Goal: Information Seeking & Learning: Learn about a topic

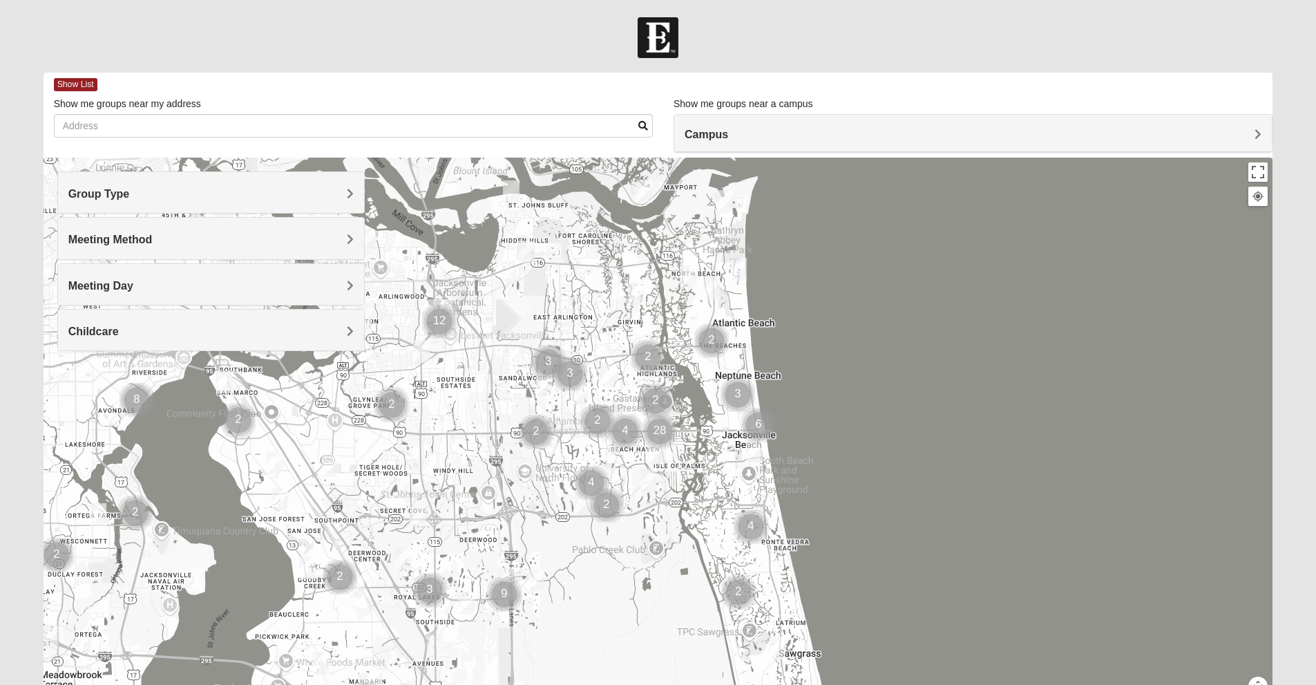
click at [130, 192] on span "Group Type" at bounding box center [98, 194] width 61 height 12
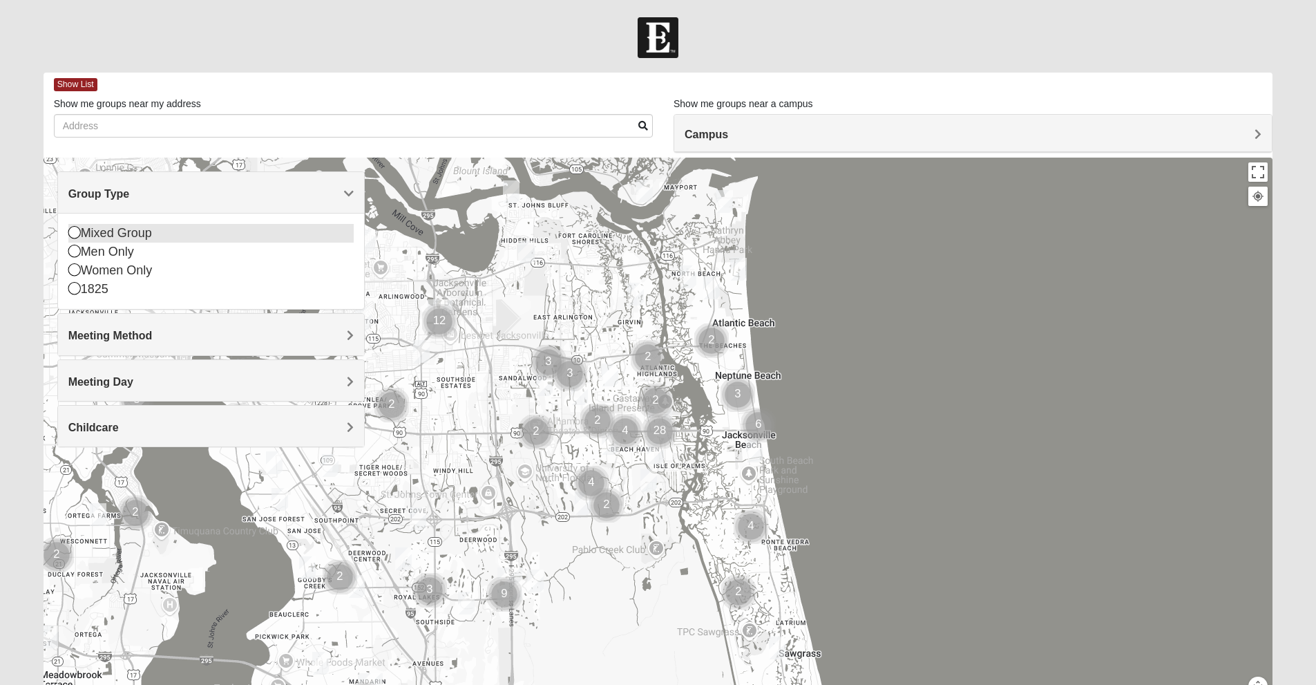
click at [74, 232] on icon at bounding box center [74, 232] width 12 height 12
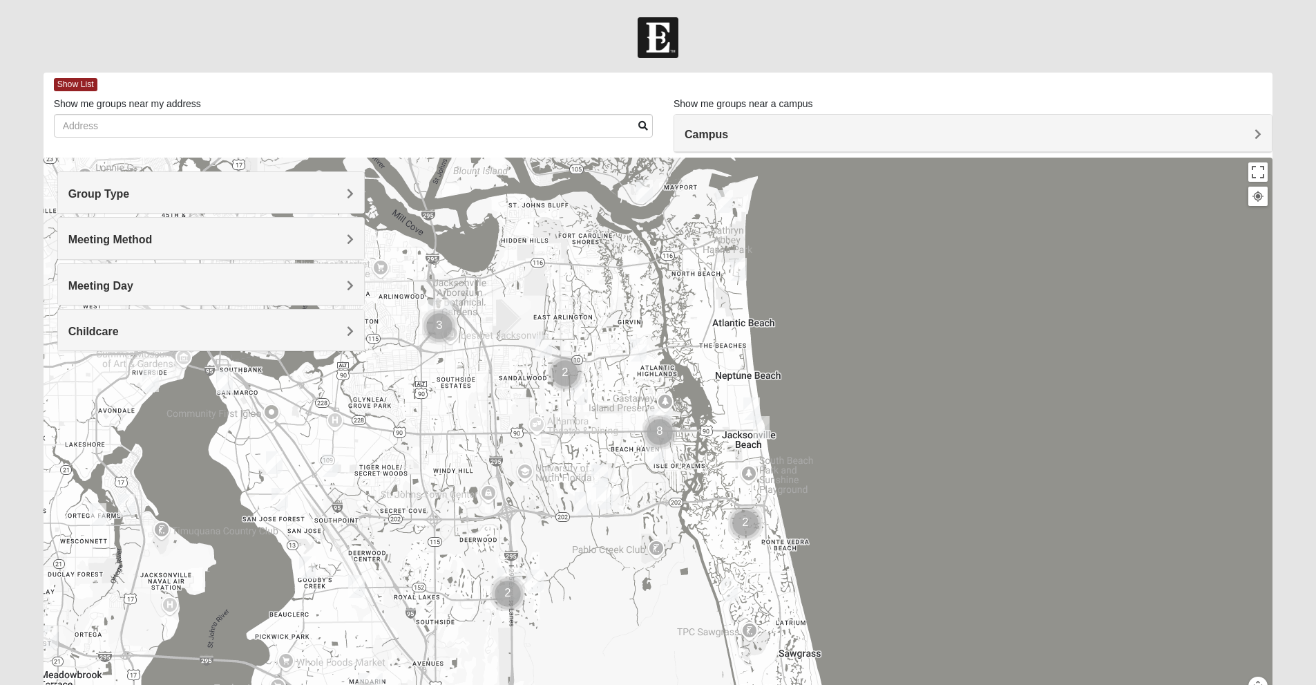
click at [153, 241] on span "Meeting Method" at bounding box center [110, 239] width 84 height 12
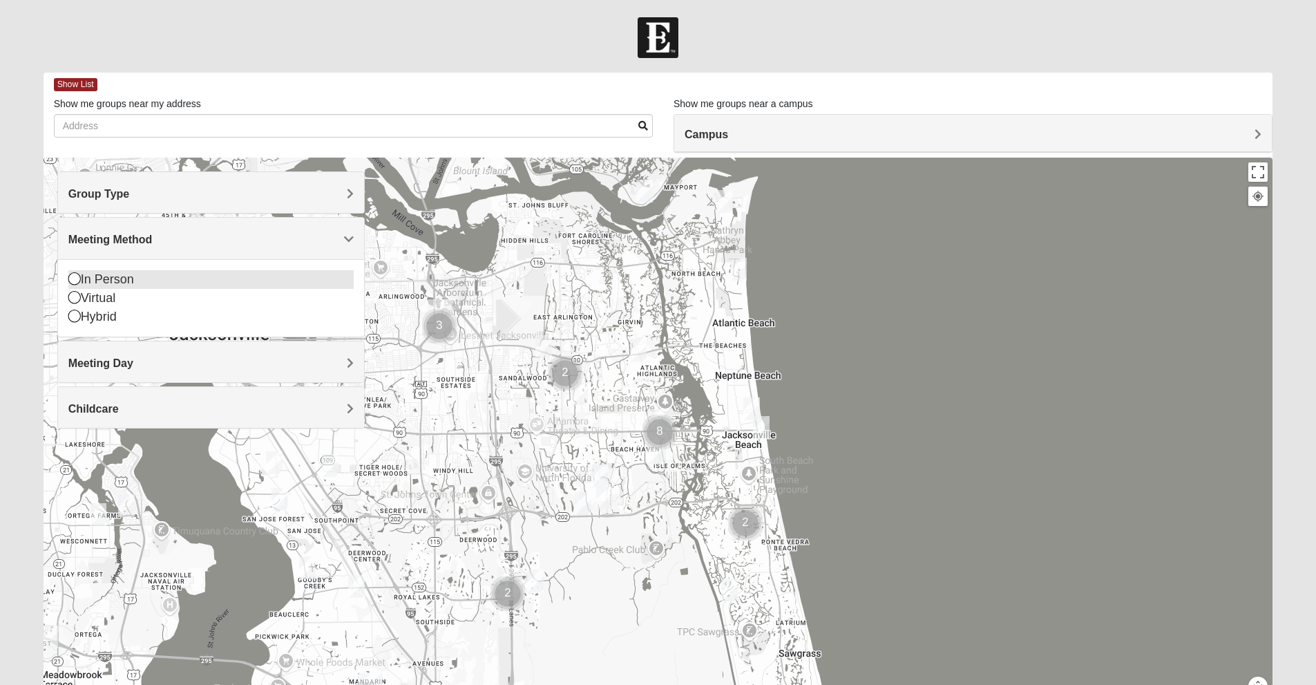
click at [75, 275] on icon at bounding box center [74, 278] width 12 height 12
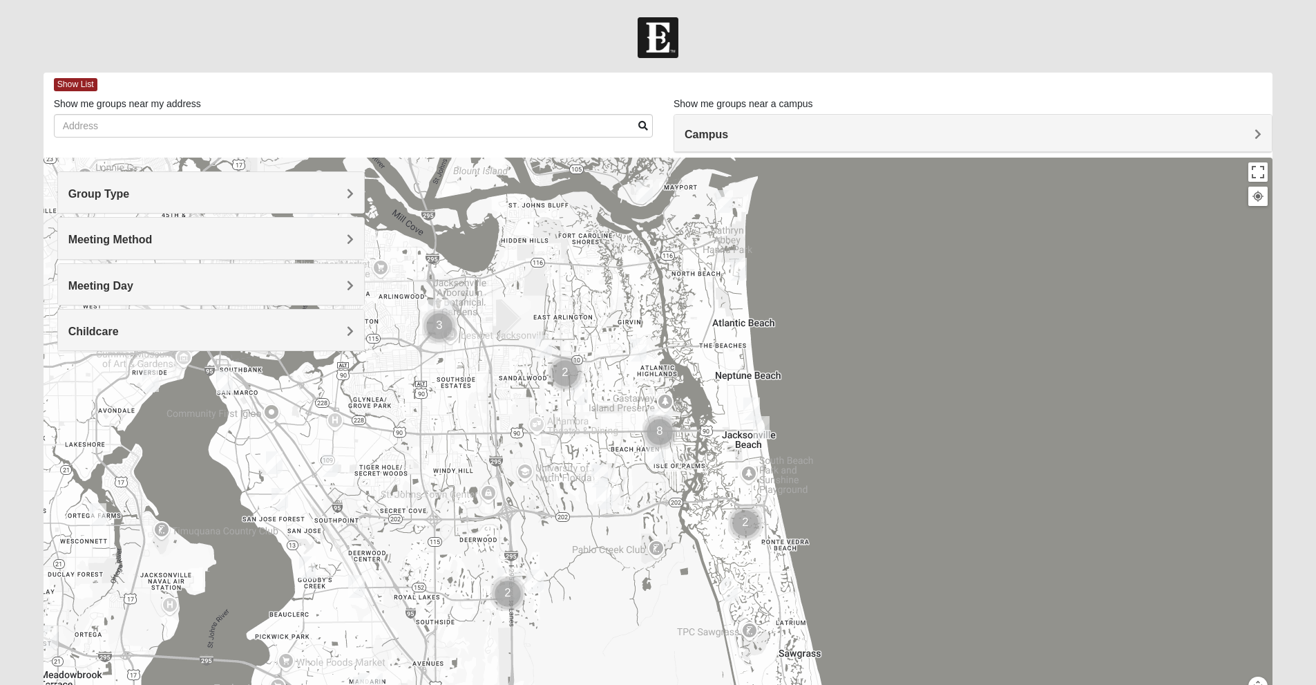
click at [133, 287] on span "Meeting Day" at bounding box center [100, 286] width 65 height 12
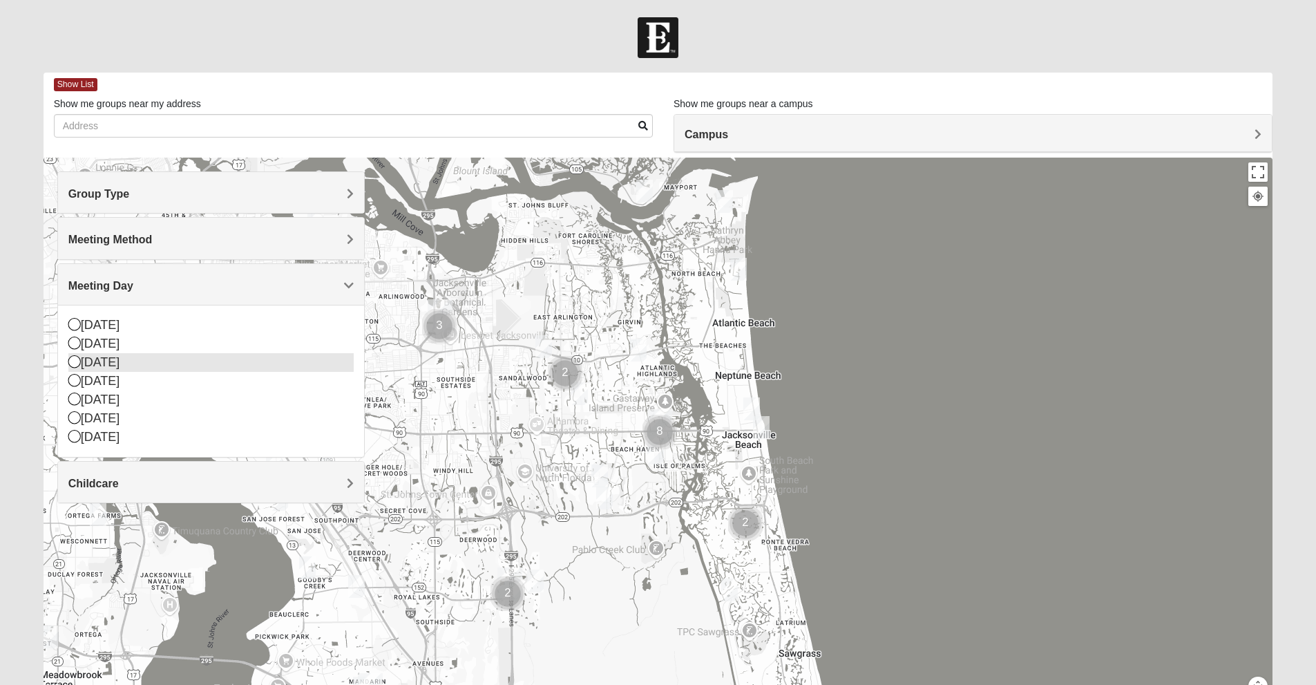
click at [73, 361] on icon at bounding box center [74, 361] width 12 height 12
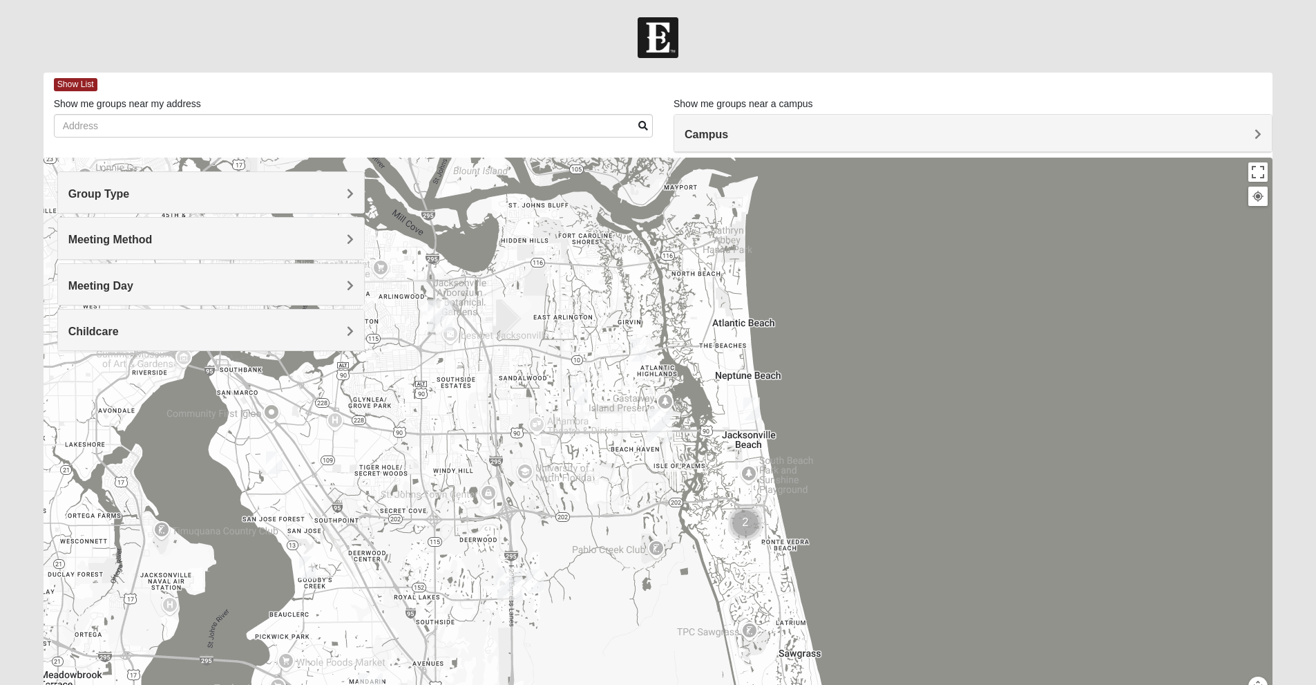
click at [345, 331] on h4 "Childcare" at bounding box center [210, 331] width 285 height 13
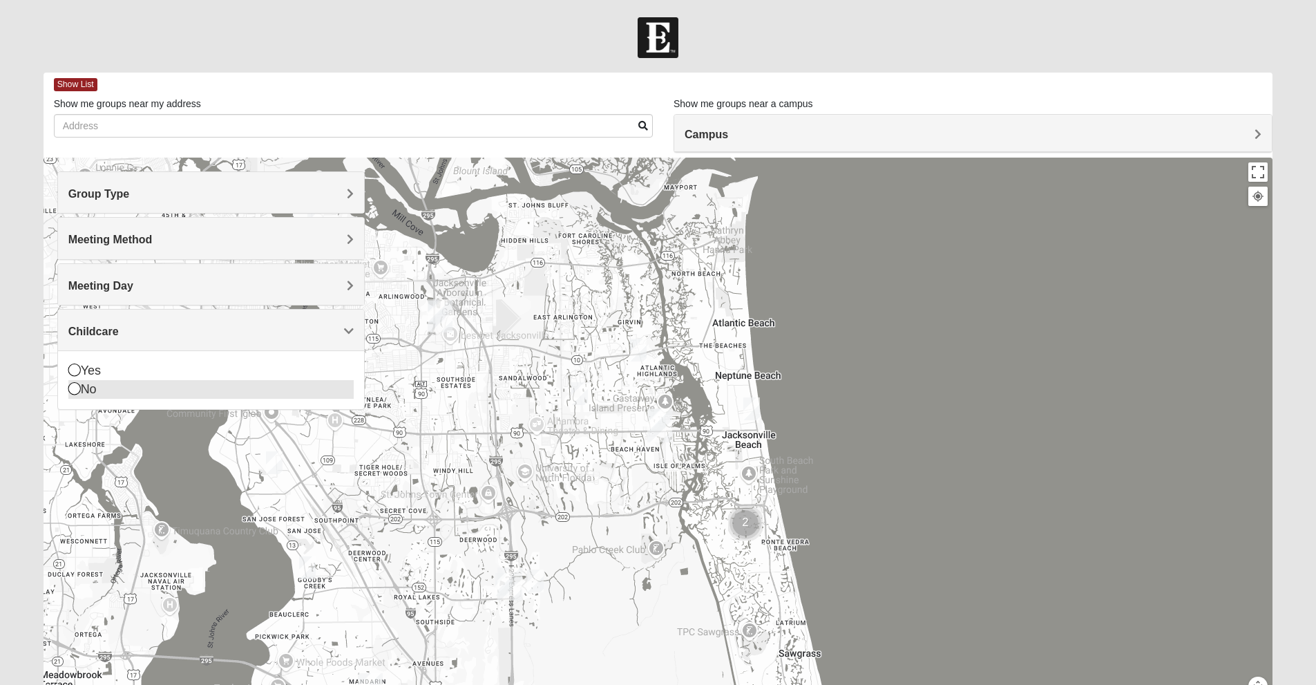
click at [73, 388] on icon at bounding box center [74, 388] width 12 height 12
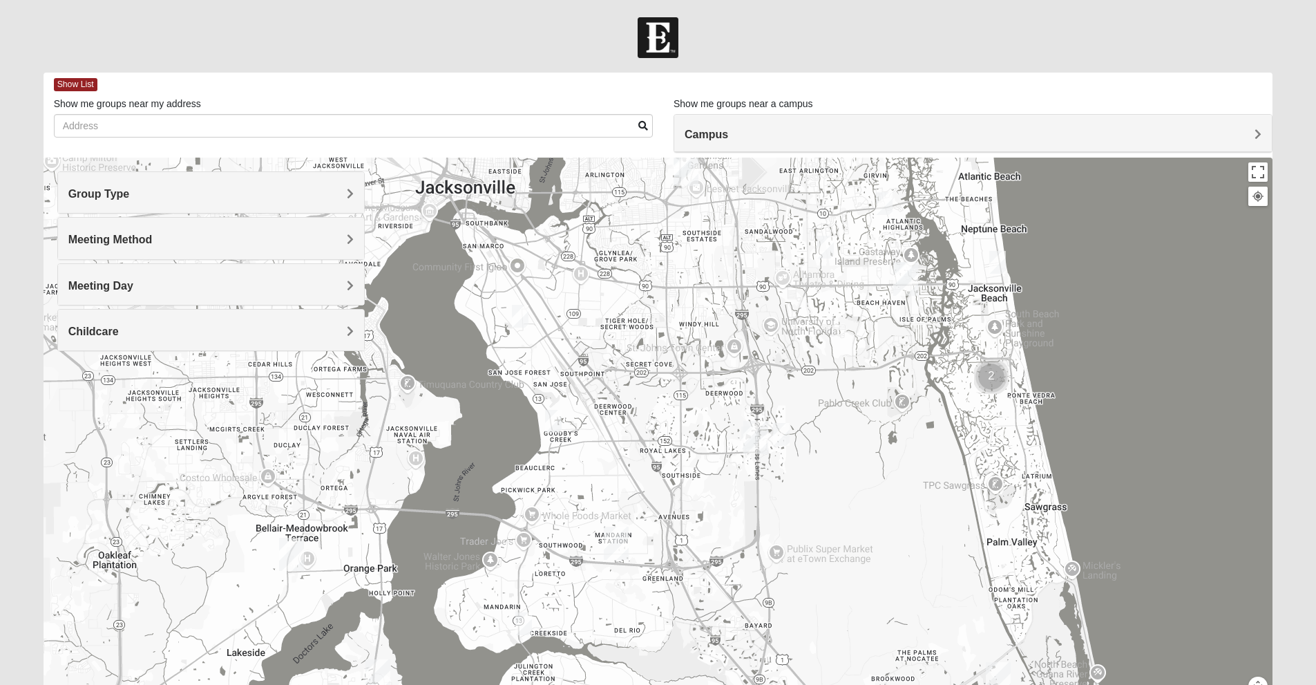
drag, startPoint x: 470, startPoint y: 513, endPoint x: 729, endPoint y: 361, distance: 300.3
click at [729, 361] on div at bounding box center [659, 433] width 1230 height 553
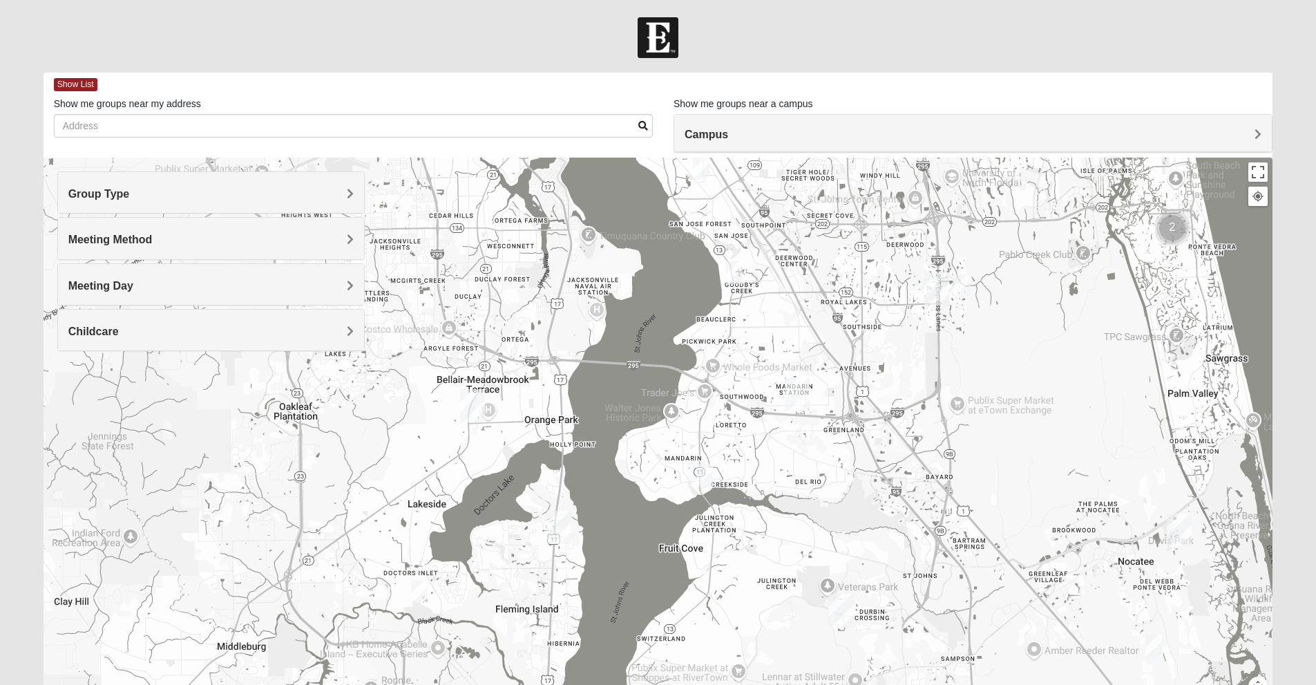
drag, startPoint x: 318, startPoint y: 569, endPoint x: 503, endPoint y: 417, distance: 239.5
click at [421, 589] on img "Mixed Atwood 32068" at bounding box center [419, 592] width 28 height 34
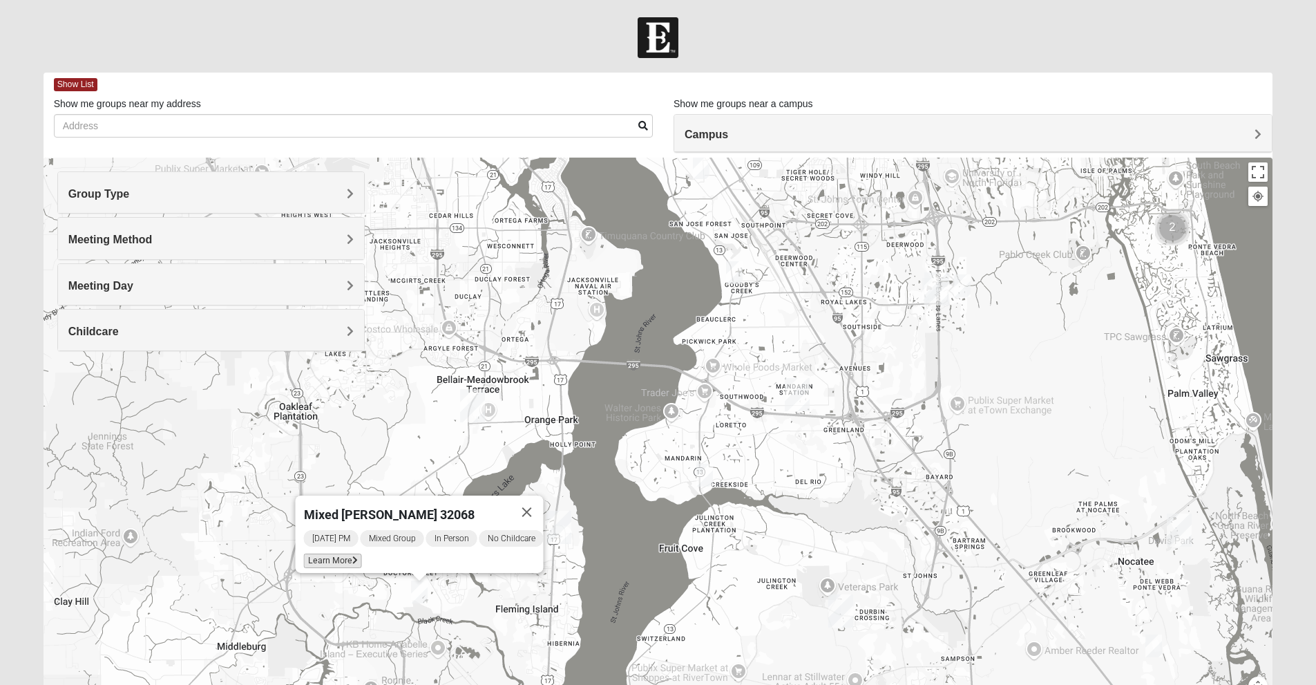
click at [332, 553] on span "Learn More" at bounding box center [332, 560] width 58 height 15
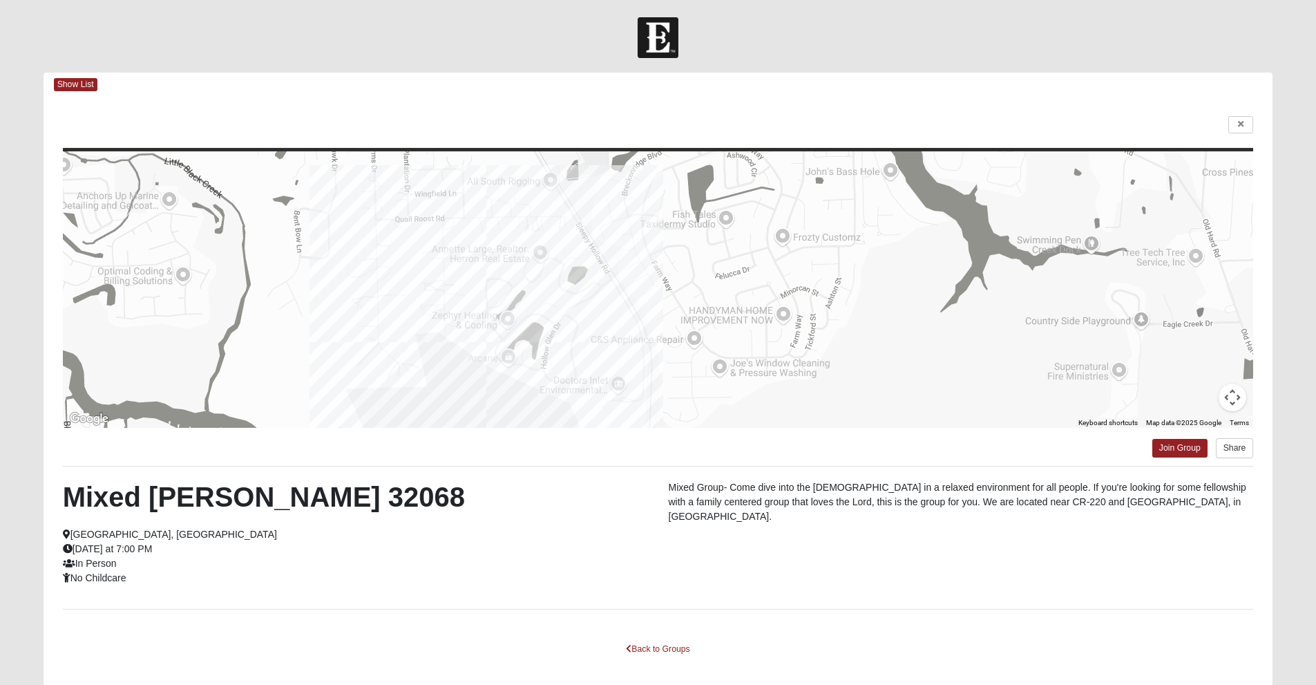
drag, startPoint x: 832, startPoint y: 287, endPoint x: 673, endPoint y: 353, distance: 172.5
click at [673, 353] on div at bounding box center [658, 289] width 1191 height 276
click at [76, 79] on span "Show List" at bounding box center [76, 84] width 44 height 13
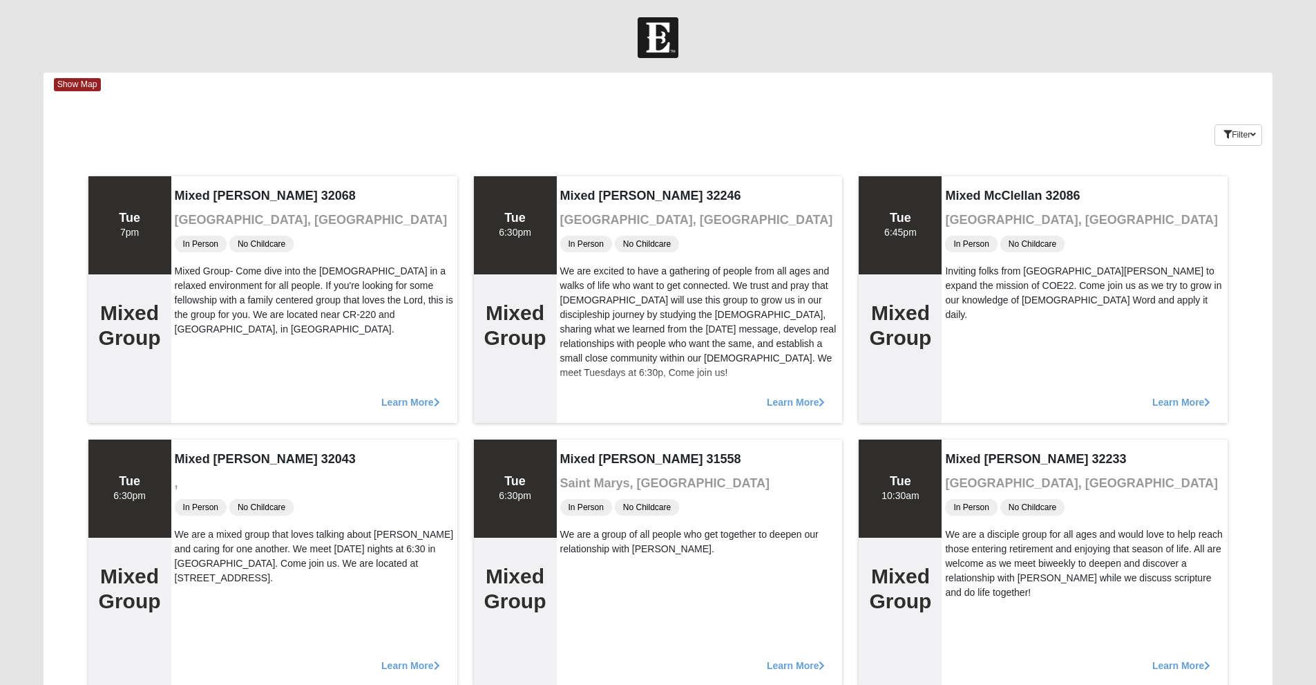
click at [1221, 147] on div "Filter Additional Filters Campus [GEOGRAPHIC_DATA] [GEOGRAPHIC_DATA] Eleven22 O…" at bounding box center [1170, 132] width 205 height 50
click at [1243, 134] on button "Filter" at bounding box center [1238, 134] width 48 height 21
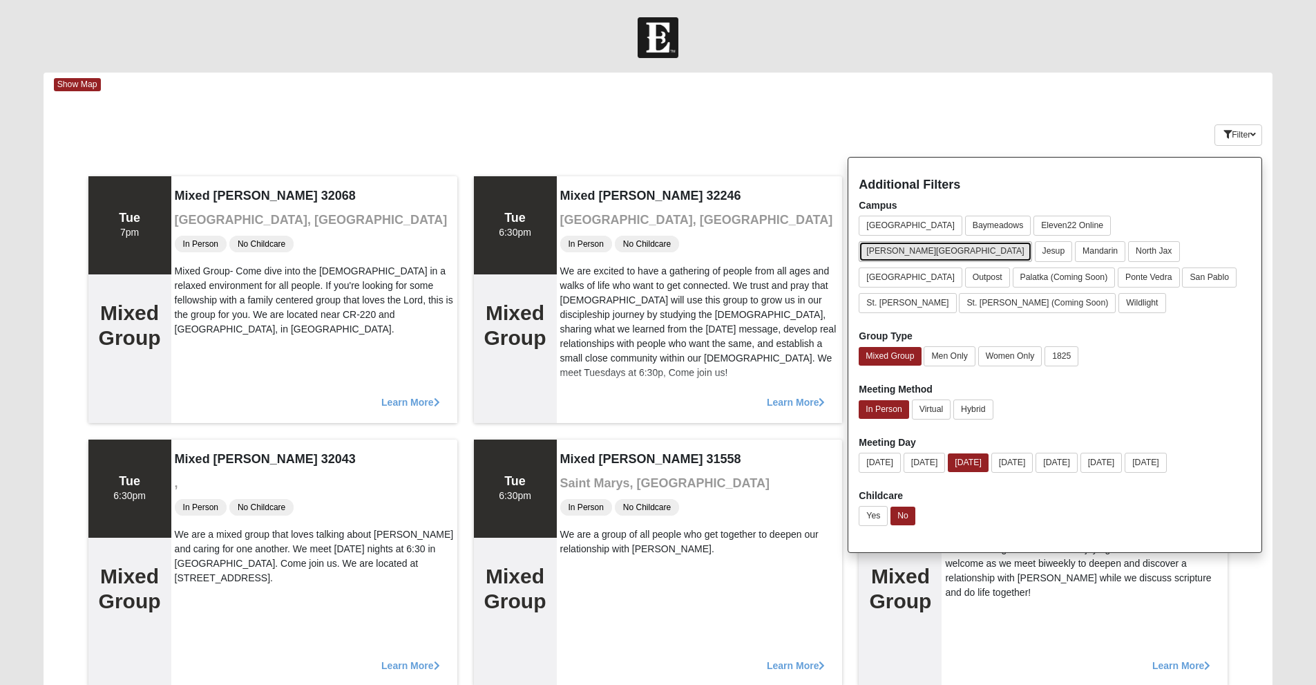
click at [1031, 241] on button "[PERSON_NAME][GEOGRAPHIC_DATA]" at bounding box center [945, 251] width 173 height 20
click at [924, 452] on button "[DATE]" at bounding box center [925, 462] width 42 height 20
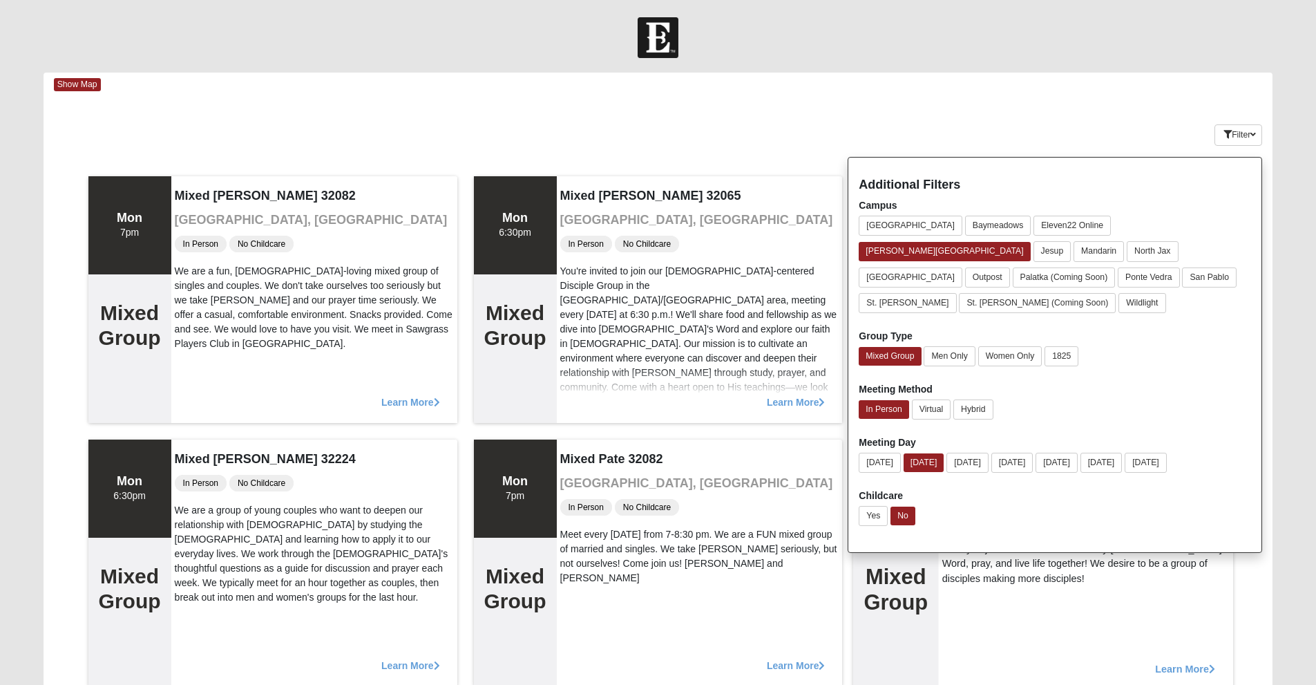
drag, startPoint x: 973, startPoint y: 594, endPoint x: 1041, endPoint y: 624, distance: 74.8
click at [1041, 624] on div "Mixed [PERSON_NAME] 32246 [GEOGRAPHIC_DATA], [GEOGRAPHIC_DATA] In Person No Chi…" at bounding box center [1086, 562] width 294 height 254
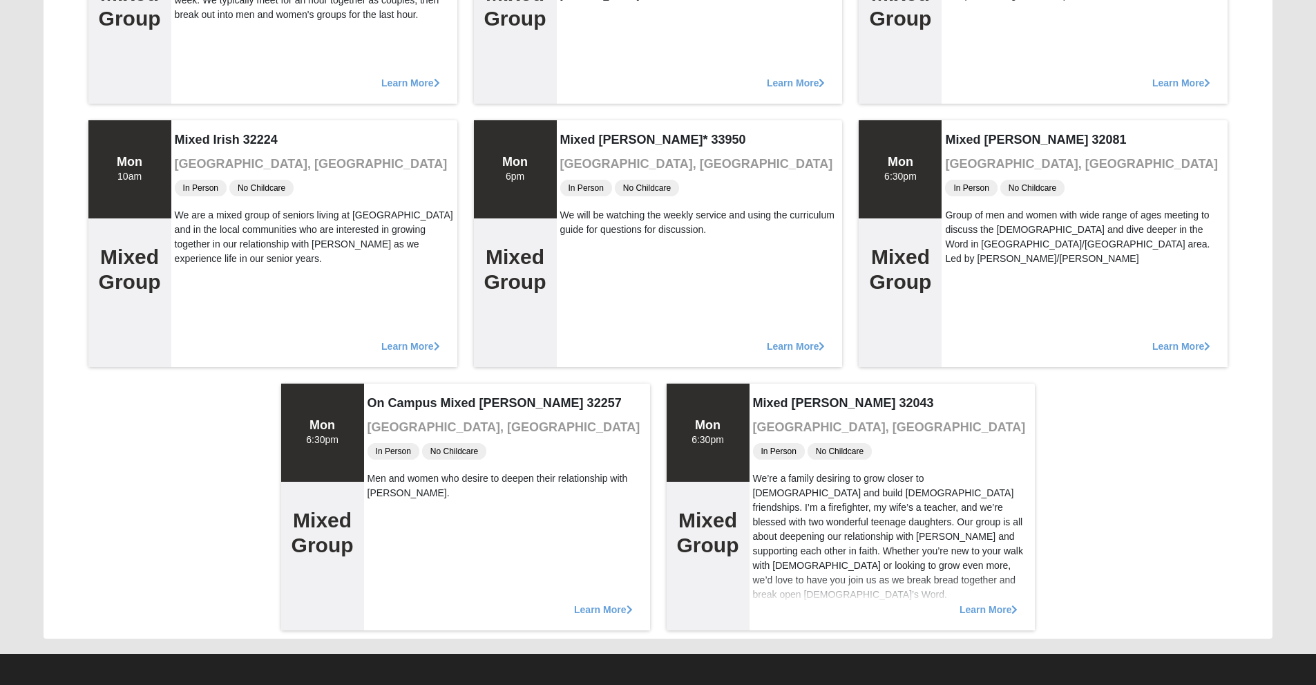
scroll to position [586, 0]
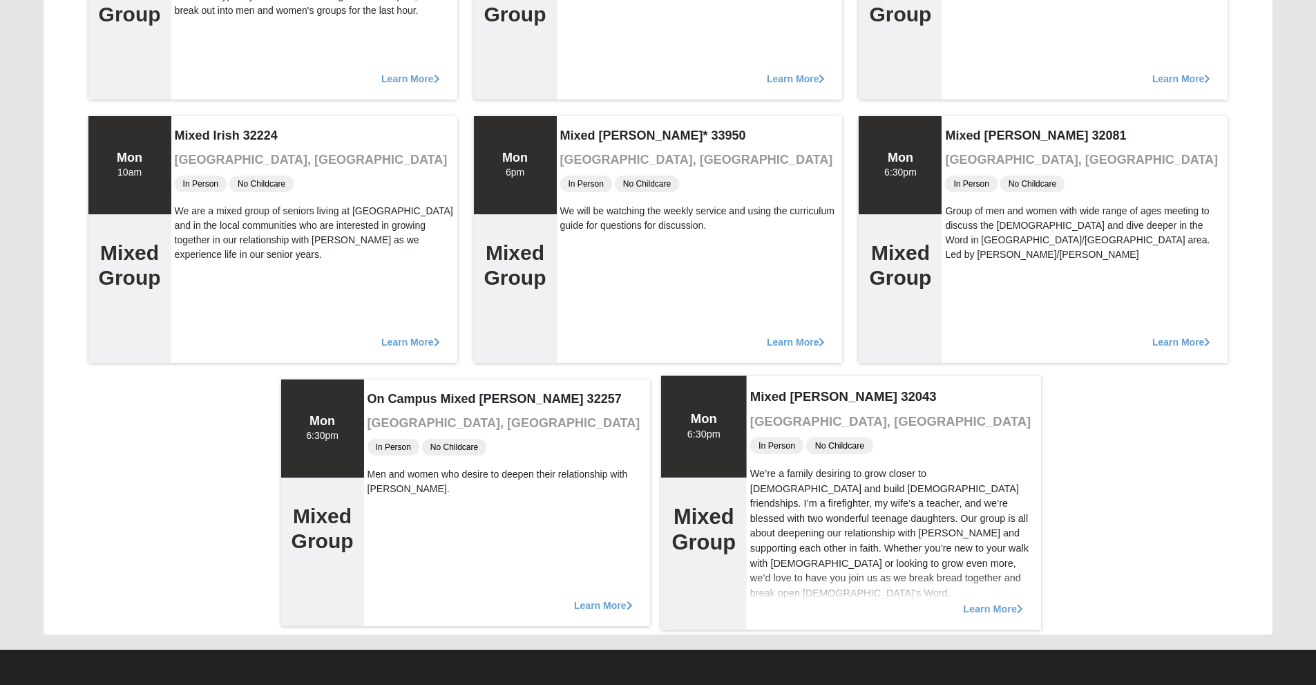
click at [982, 600] on div "Learn More" at bounding box center [893, 601] width 294 height 57
click at [1004, 601] on span "Learn More" at bounding box center [993, 601] width 60 height 0
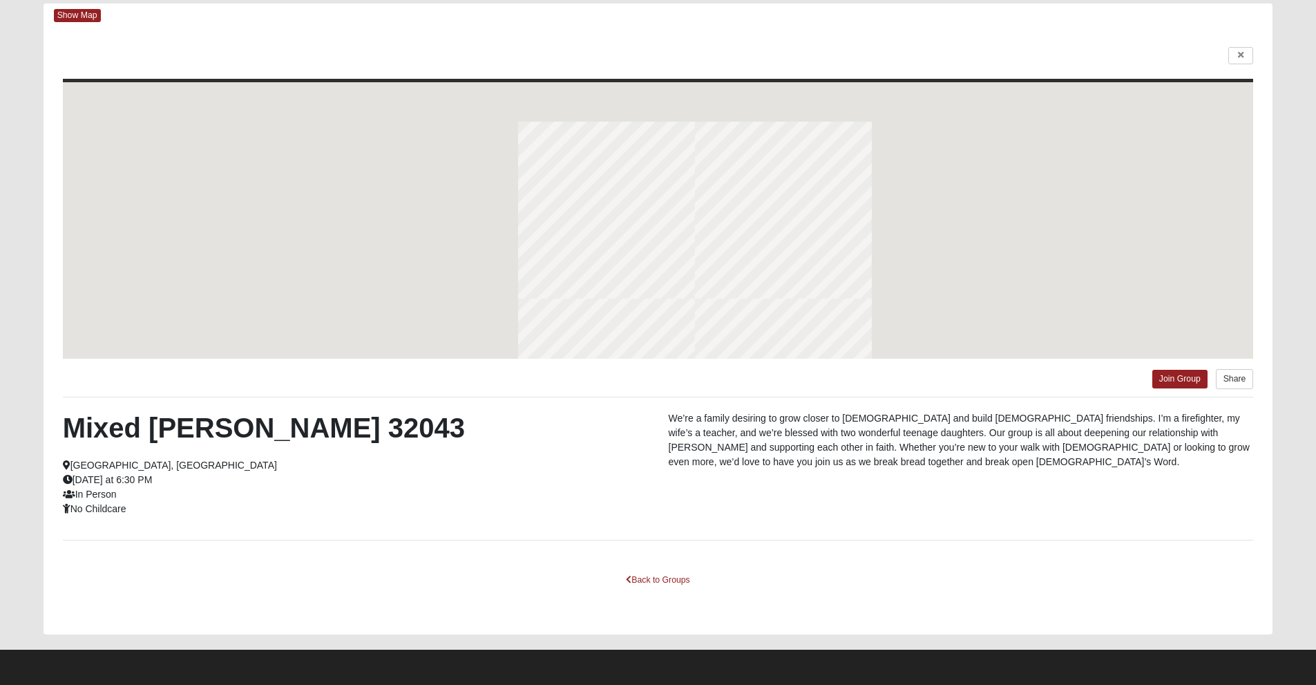
scroll to position [69, 0]
click at [1004, 603] on div "Back to Groups" at bounding box center [658, 592] width 1191 height 46
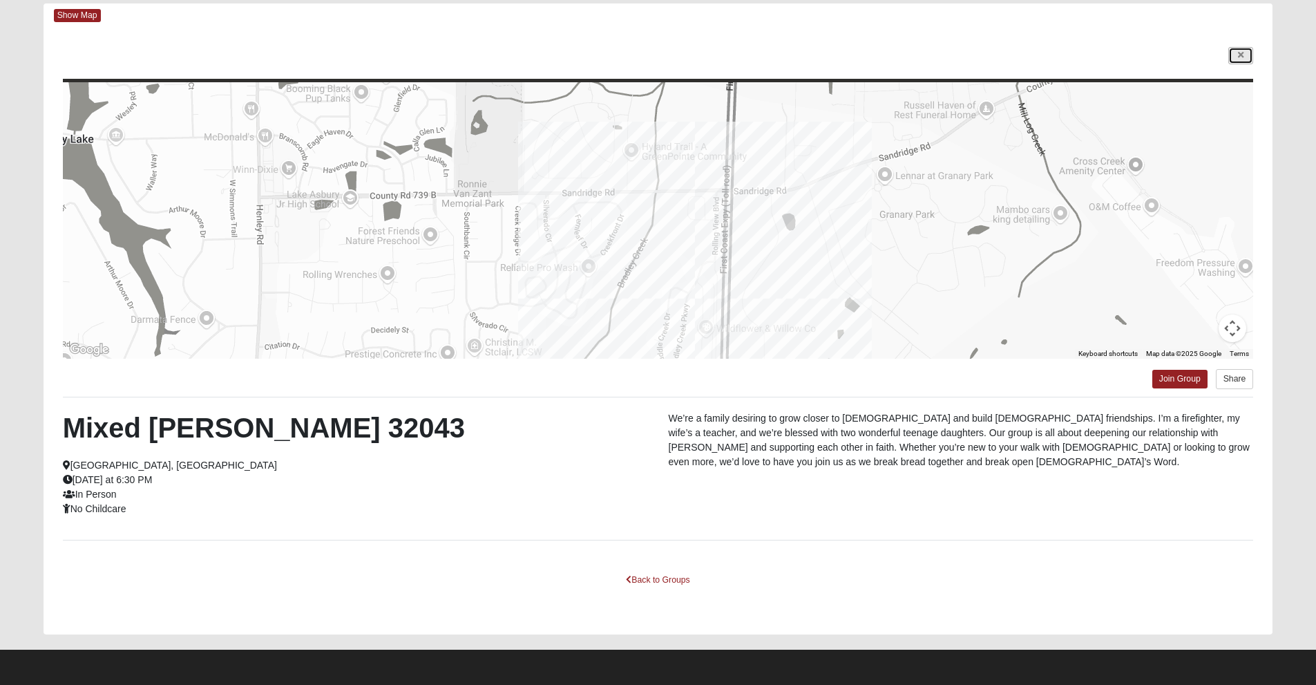
click at [1241, 55] on icon at bounding box center [1241, 55] width 6 height 8
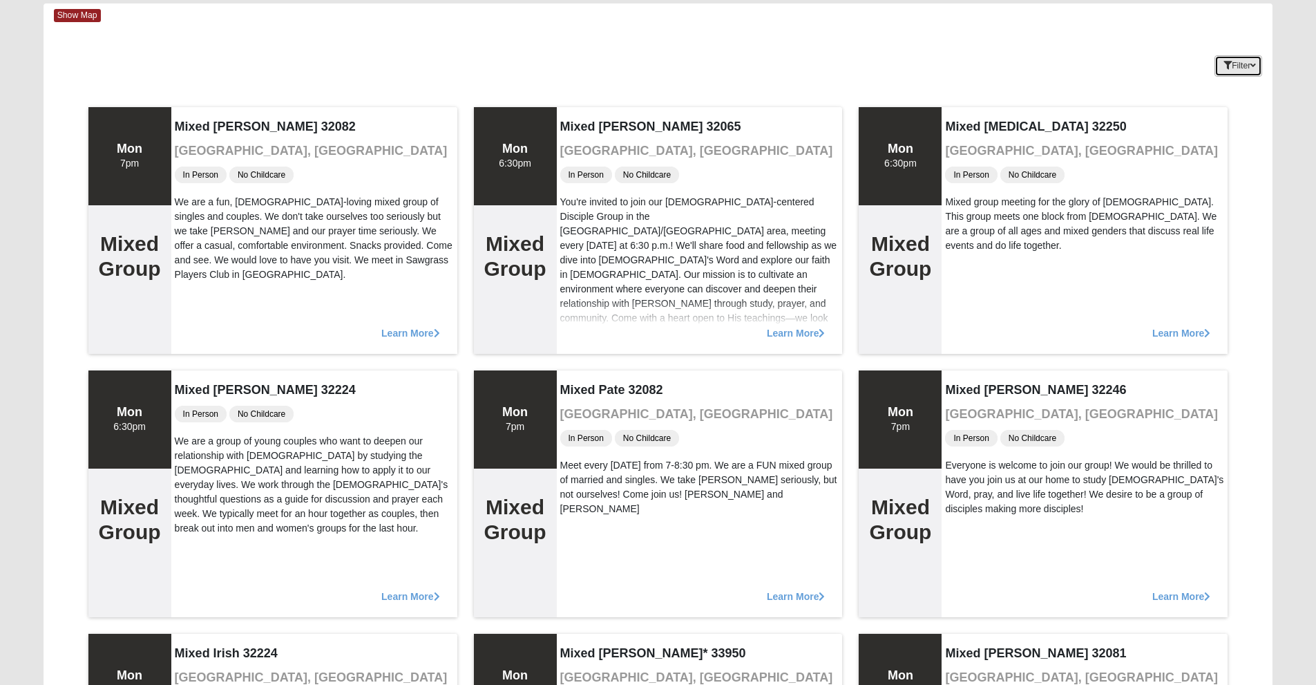
click at [1246, 60] on button "Filter" at bounding box center [1238, 65] width 48 height 21
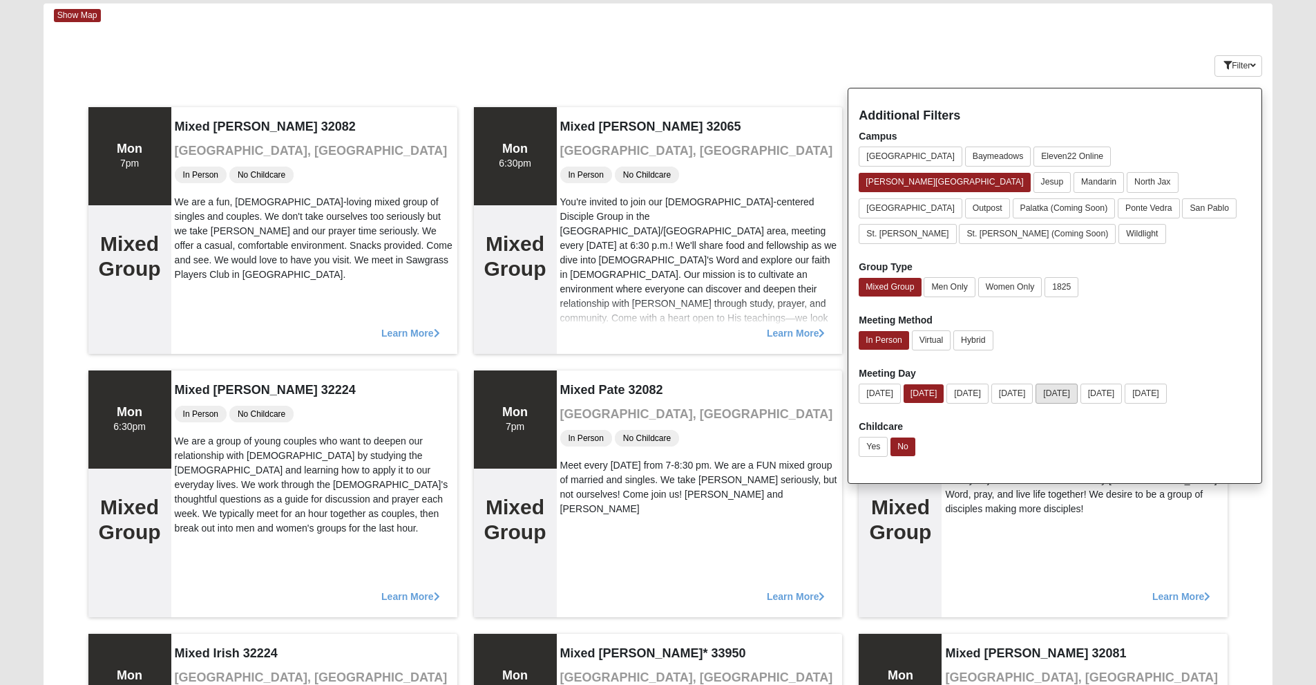
click at [1078, 383] on button "[DATE]" at bounding box center [1056, 393] width 42 height 20
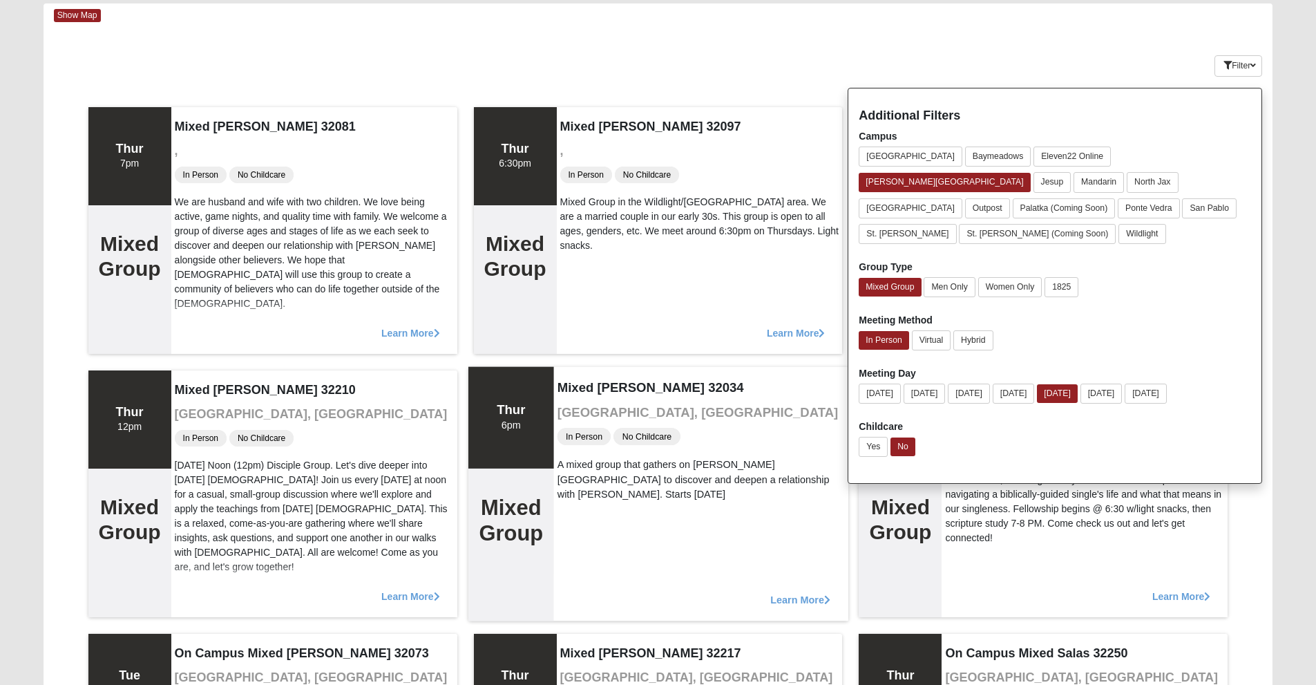
click at [785, 403] on div "Mixed [PERSON_NAME] 32034 [GEOGRAPHIC_DATA], [GEOGRAPHIC_DATA] In Person No Chi…" at bounding box center [700, 493] width 294 height 254
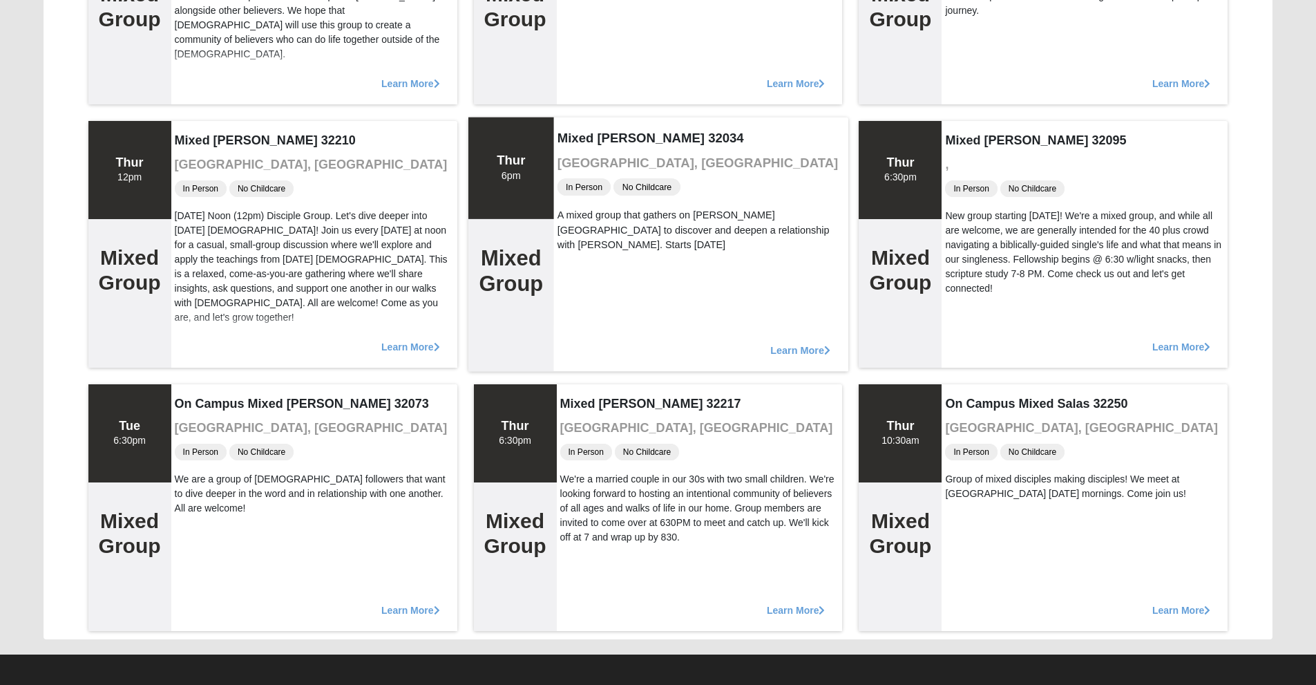
scroll to position [323, 0]
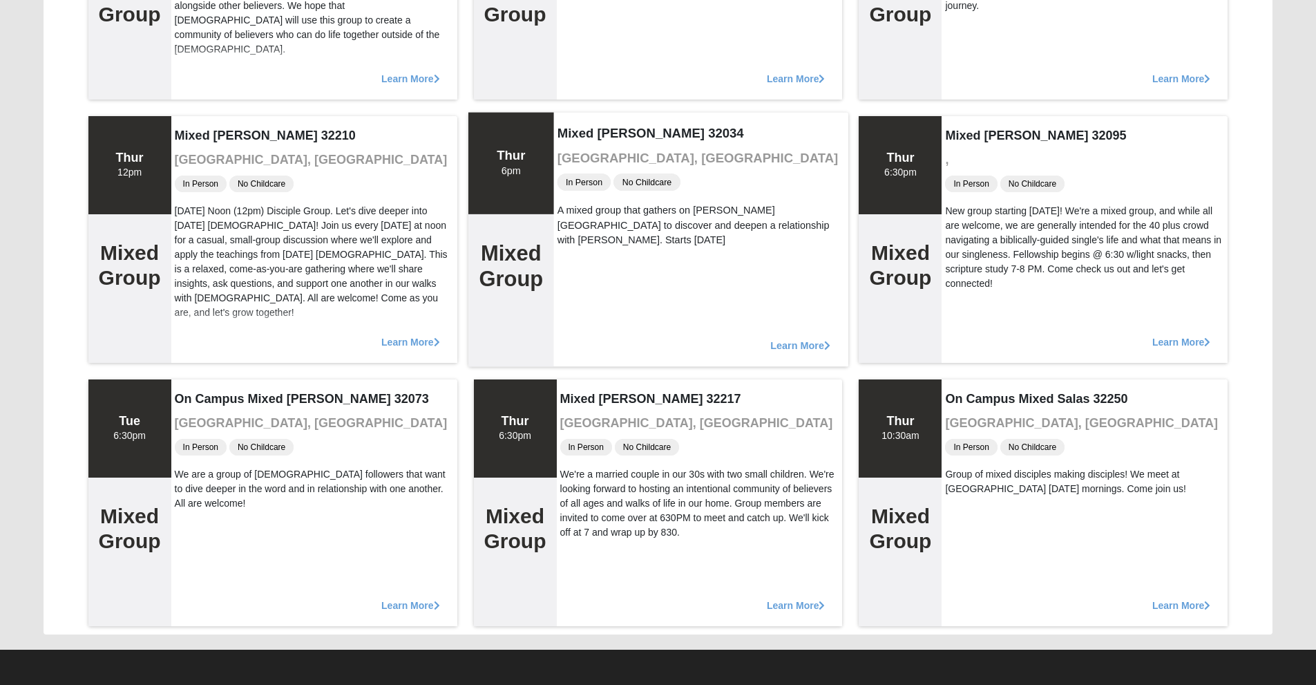
click at [408, 598] on span "Learn More" at bounding box center [410, 598] width 58 height 0
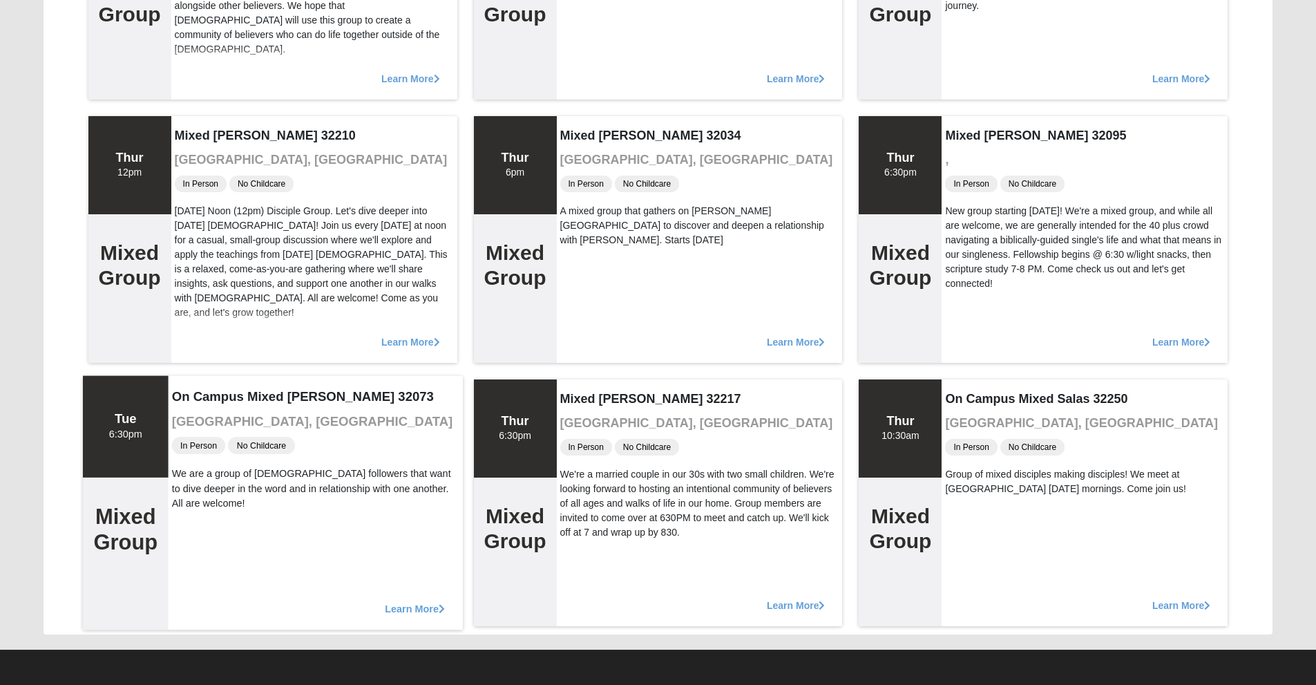
scroll to position [69, 0]
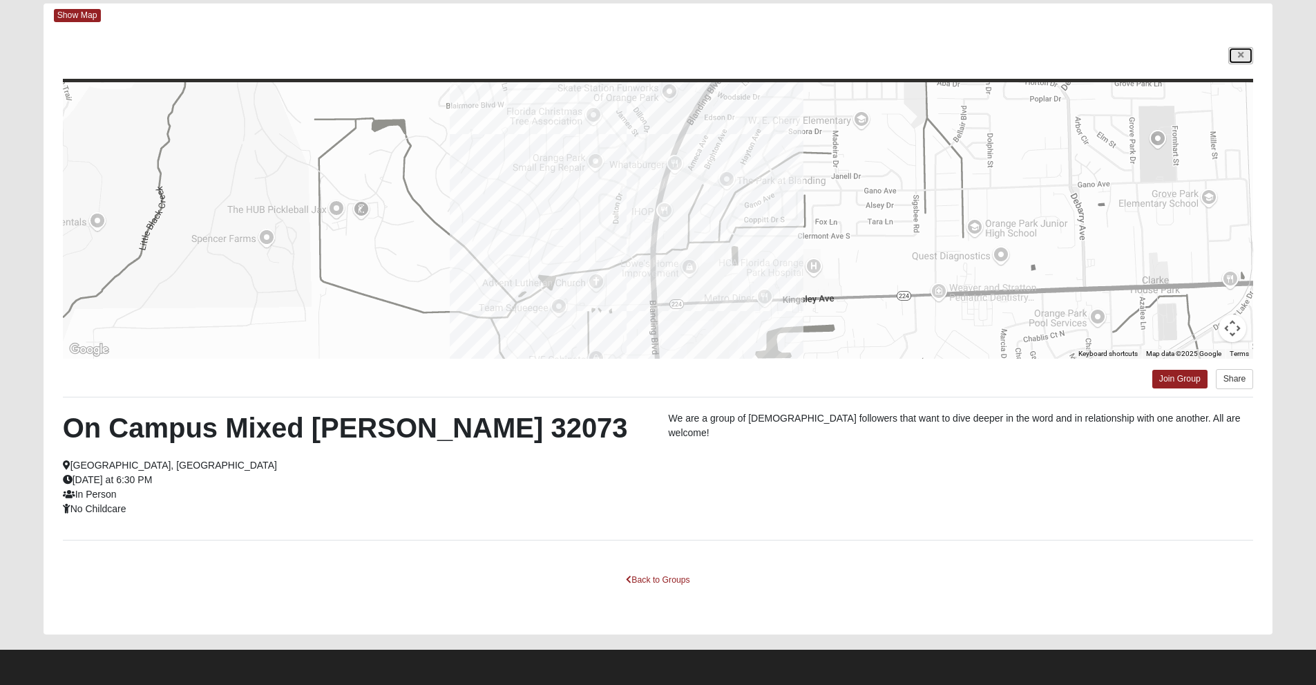
click at [1239, 55] on icon at bounding box center [1241, 55] width 6 height 8
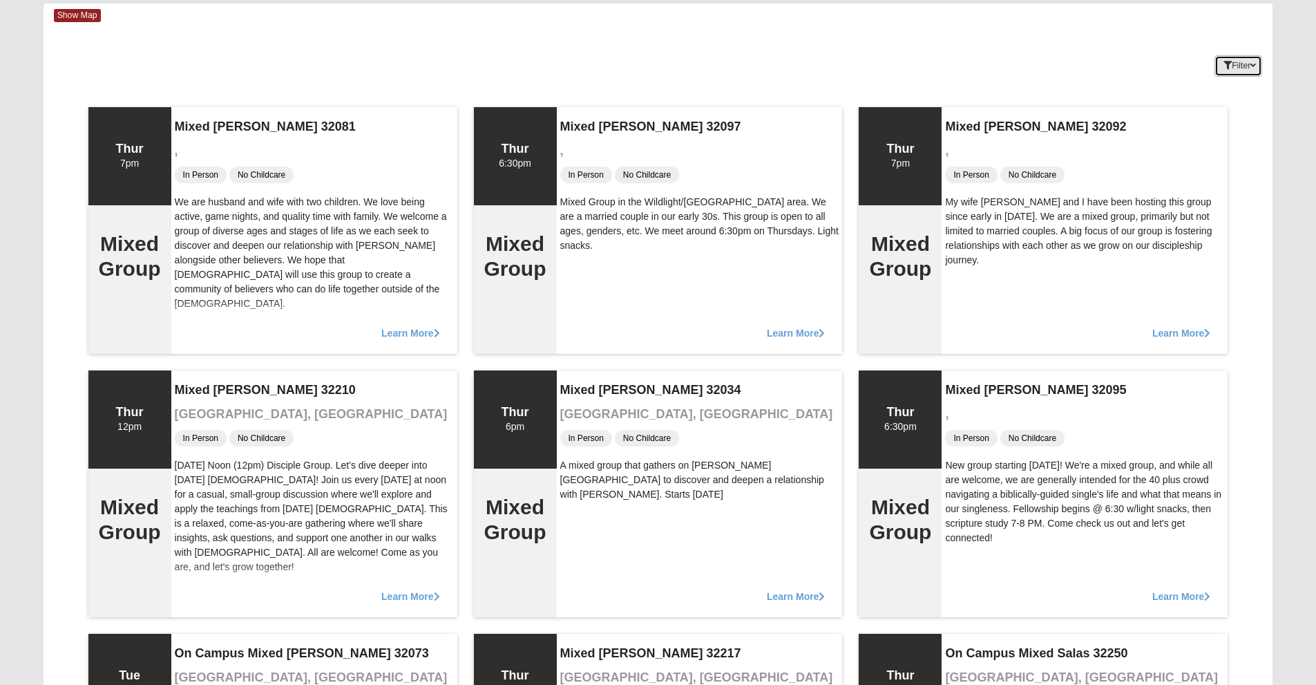
click at [1238, 67] on button "Filter" at bounding box center [1238, 65] width 48 height 21
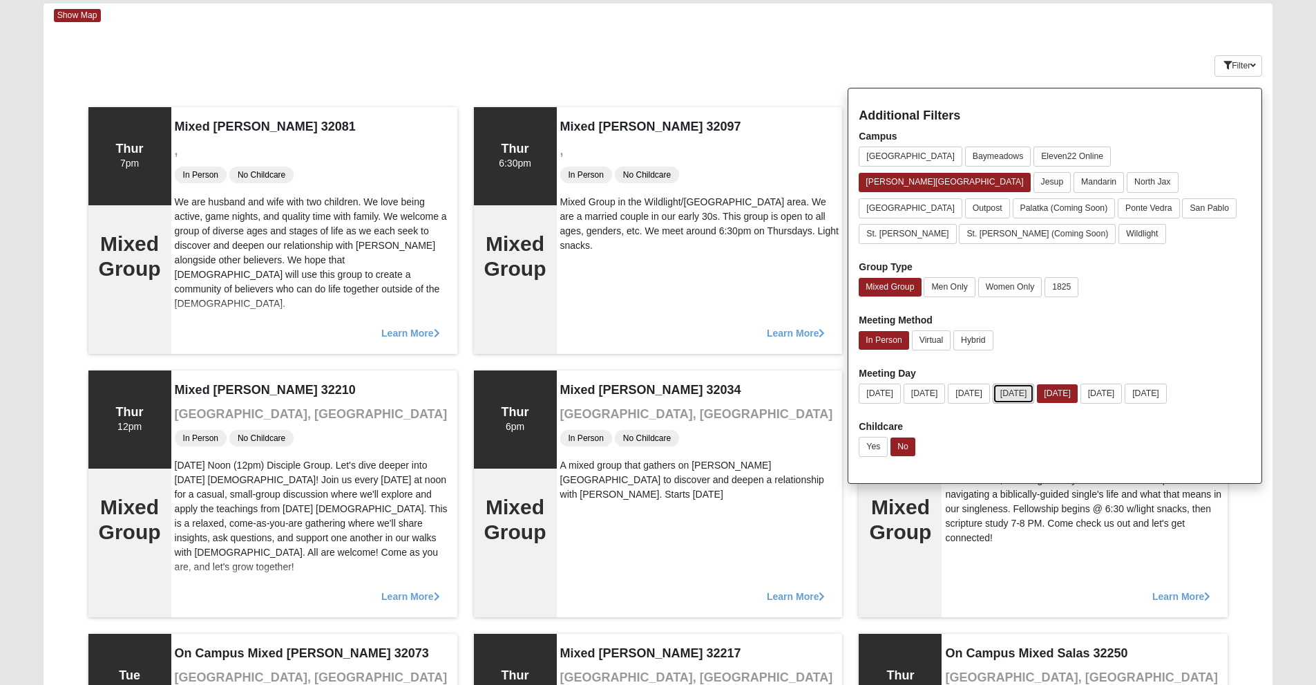
click at [1026, 383] on button "[DATE]" at bounding box center [1014, 393] width 42 height 20
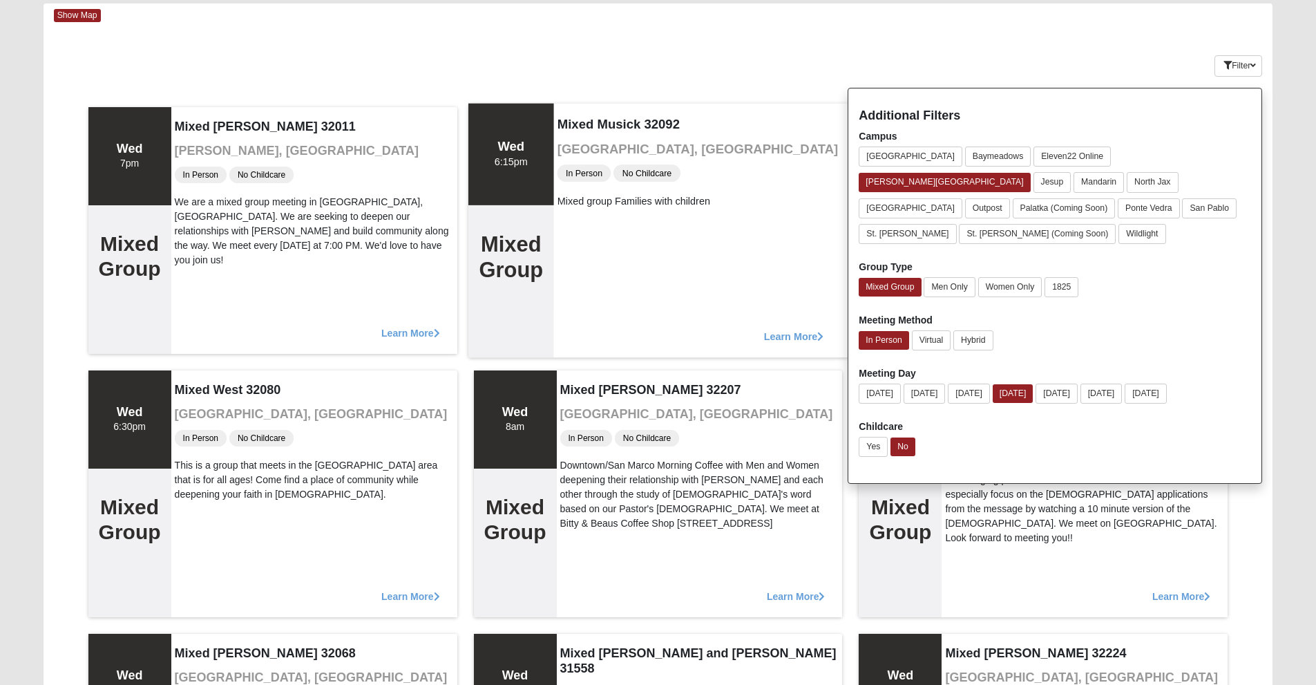
click at [763, 280] on div "Wed 6:15pm Mixed Group Mixed [PERSON_NAME] 32092 [GEOGRAPHIC_DATA], [GEOGRAPHIC…" at bounding box center [658, 230] width 380 height 254
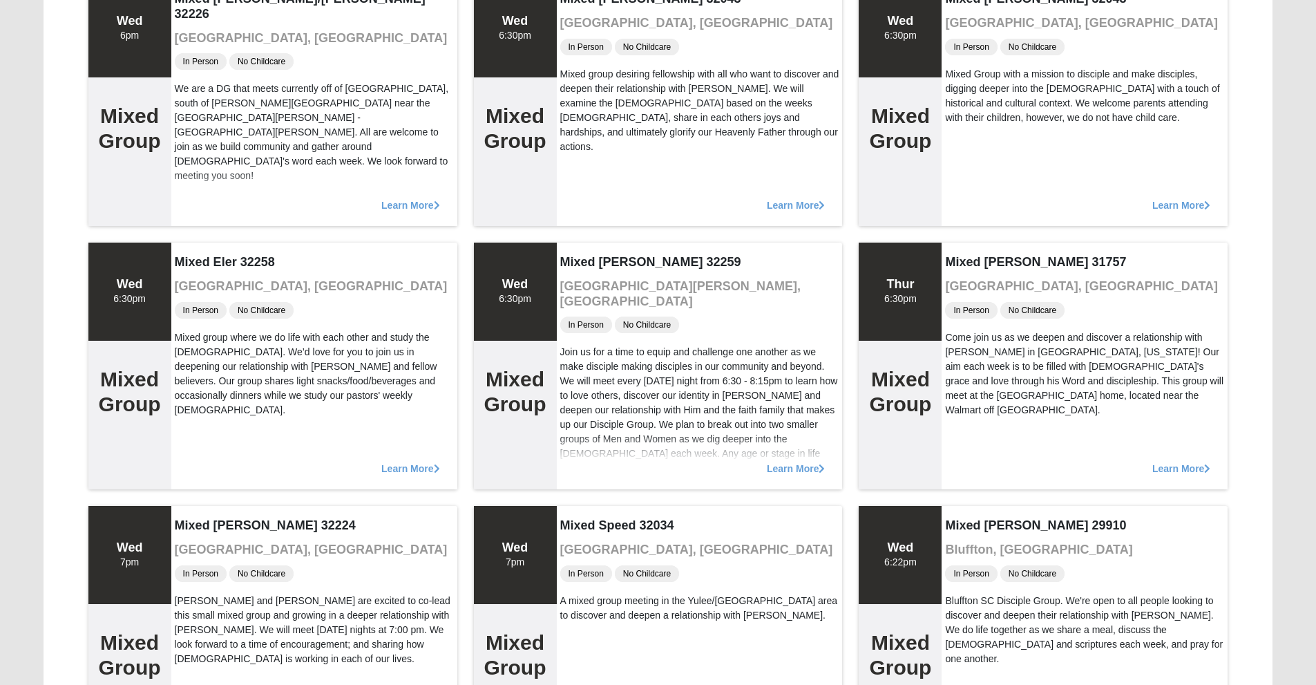
scroll to position [982, 0]
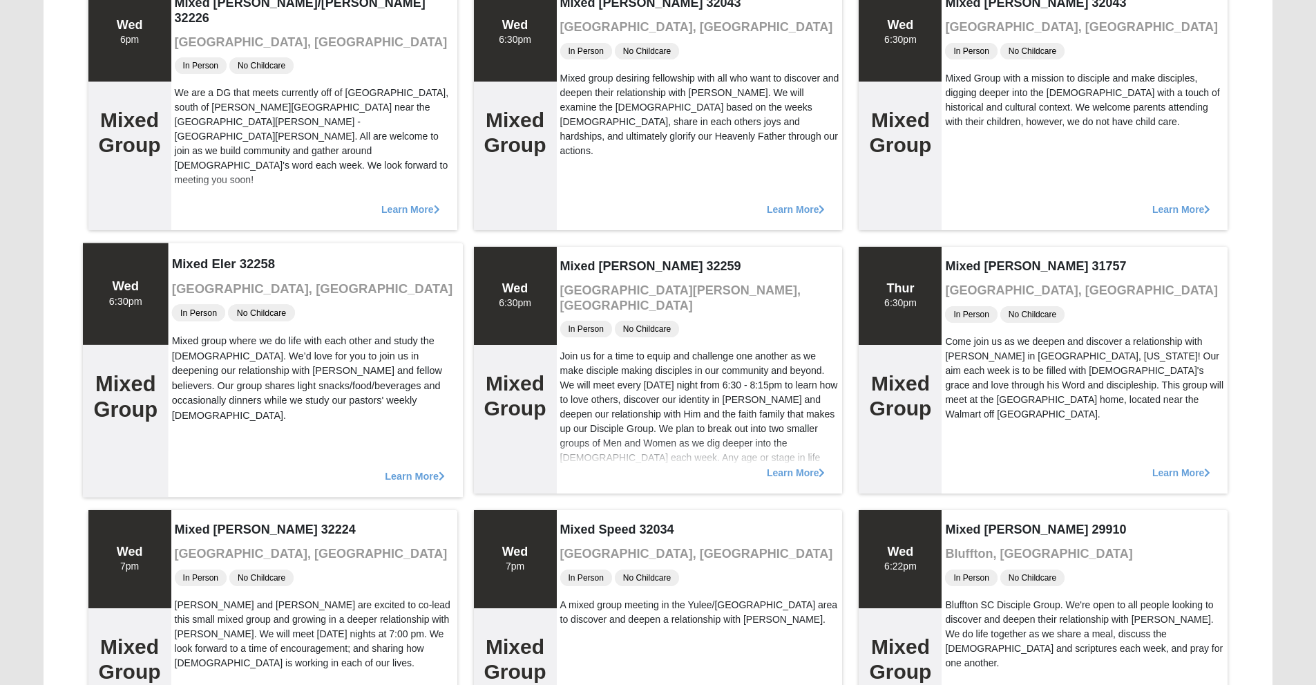
click at [397, 468] on span "Learn More" at bounding box center [415, 468] width 60 height 0
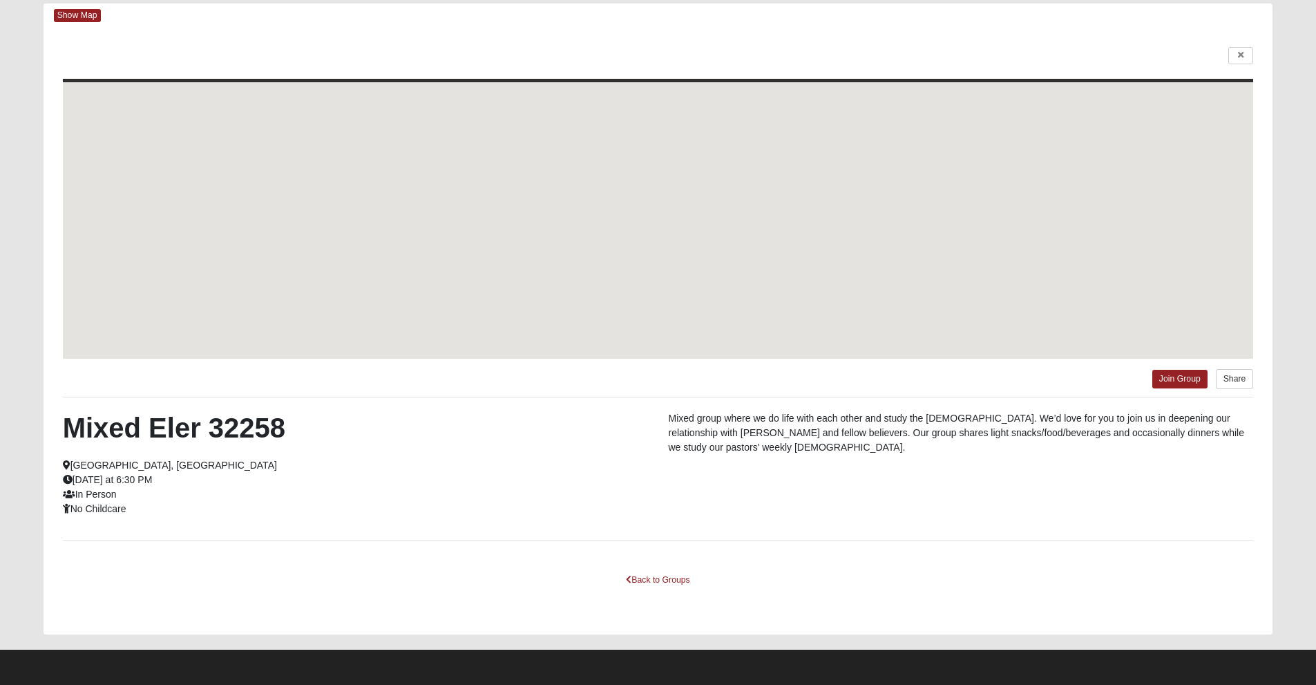
scroll to position [69, 0]
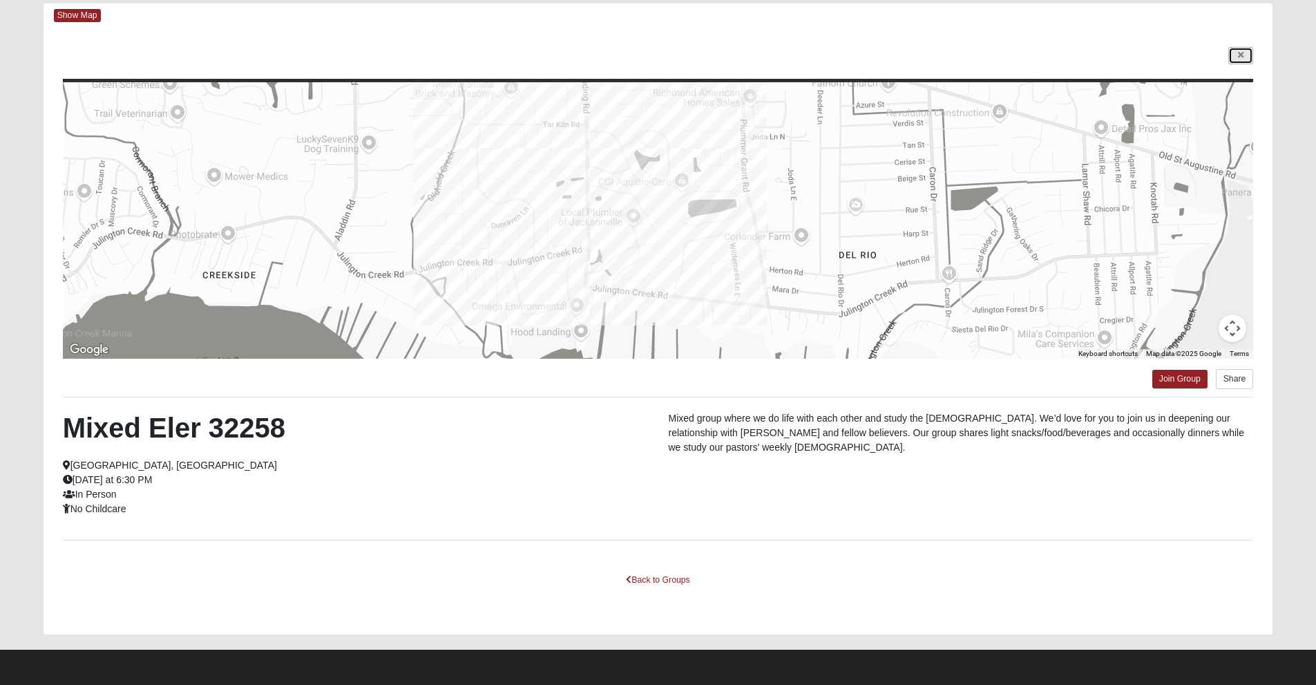
click at [1241, 55] on icon at bounding box center [1241, 55] width 6 height 8
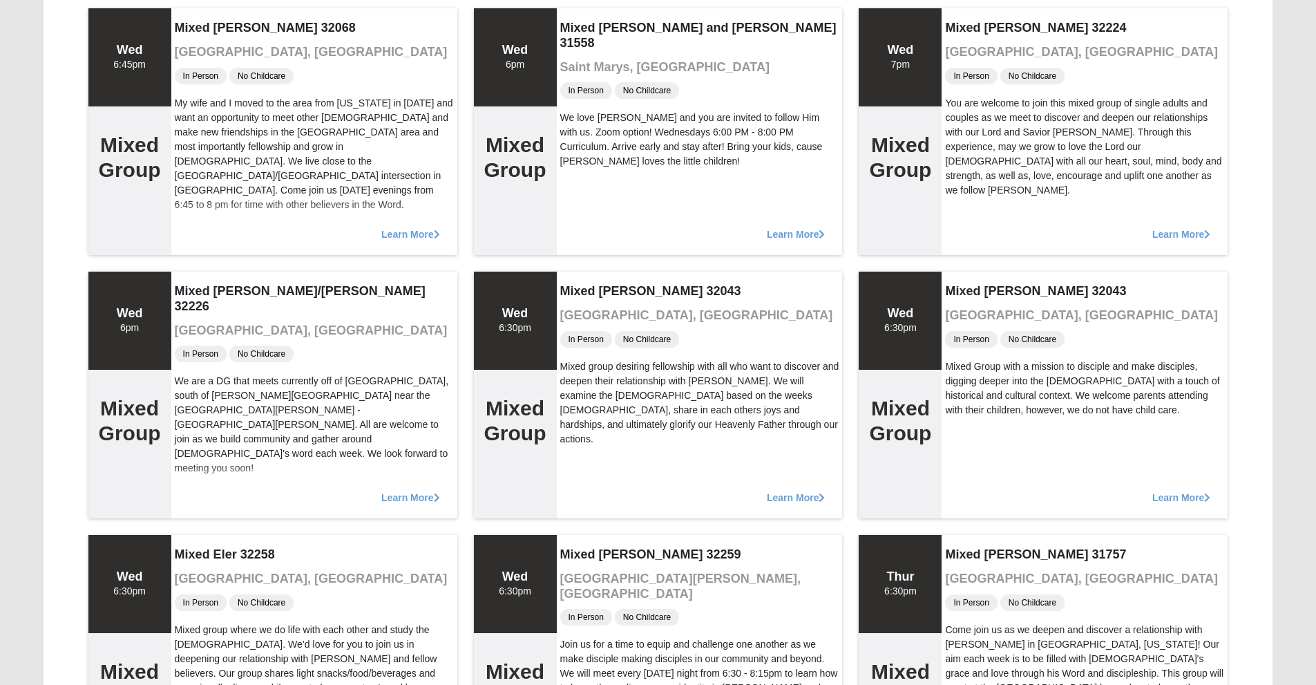
scroll to position [752, 0]
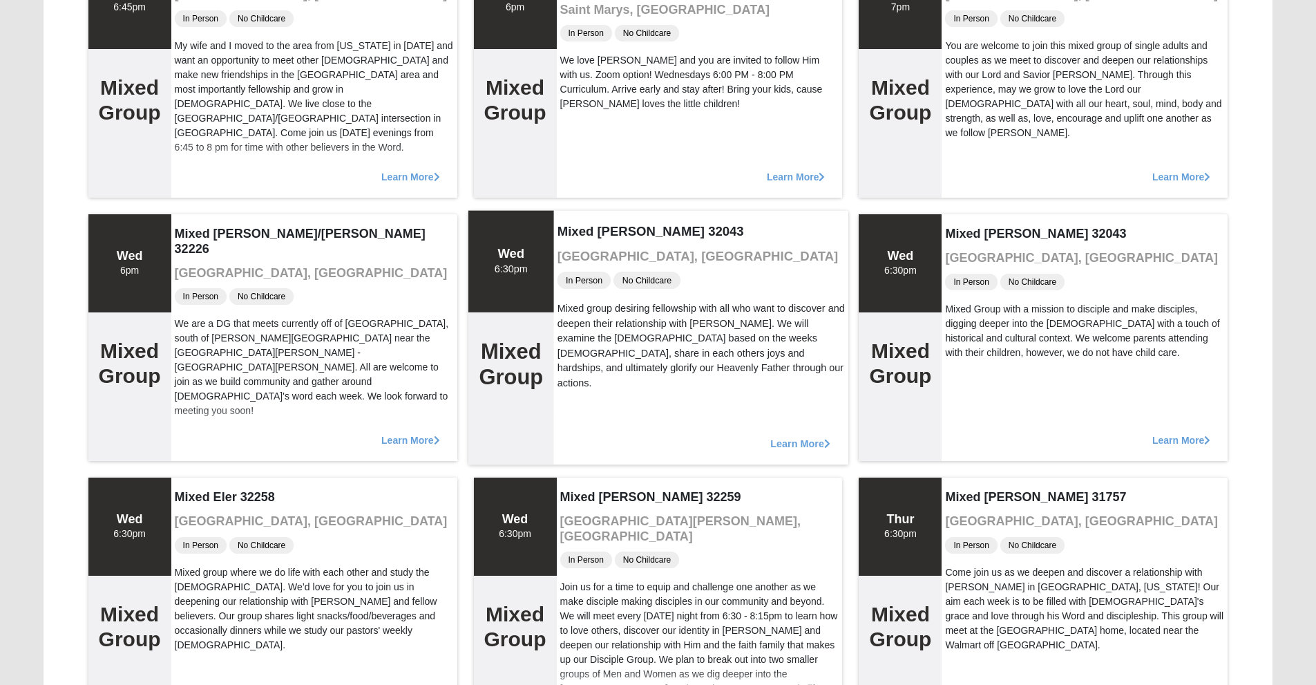
click at [803, 436] on span "Learn More" at bounding box center [800, 436] width 60 height 0
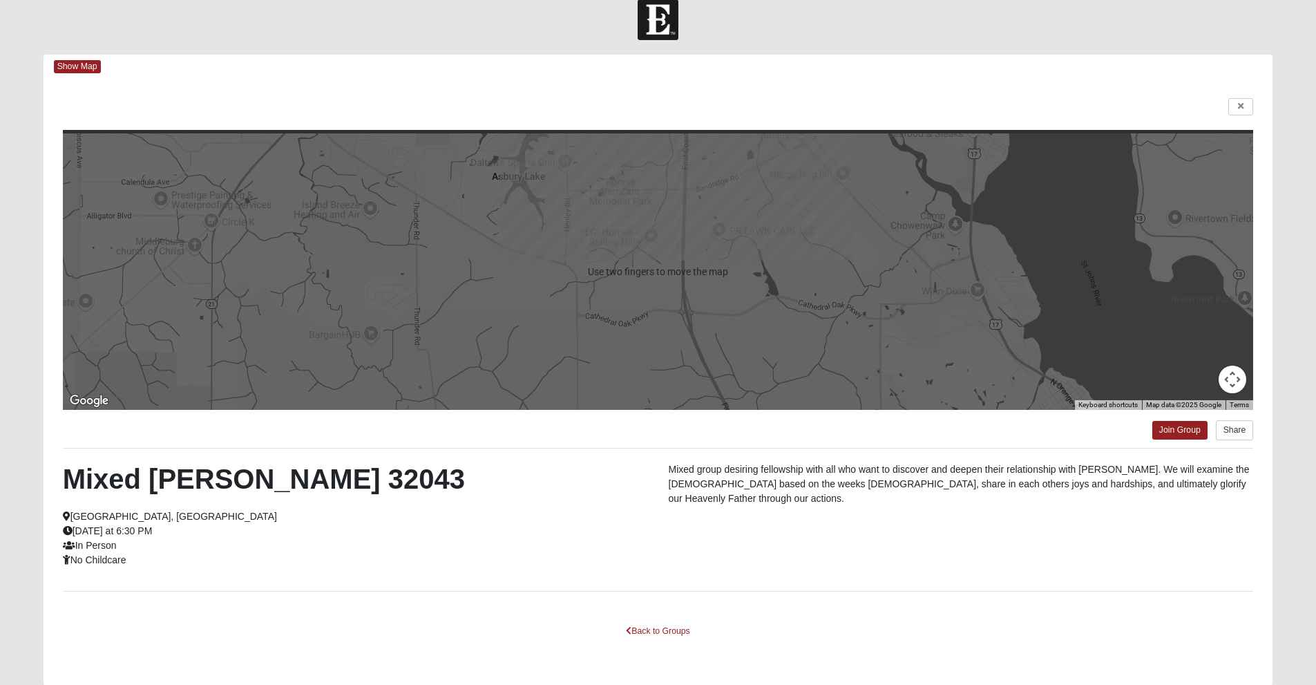
scroll to position [0, 0]
